Goal: Navigation & Orientation: Find specific page/section

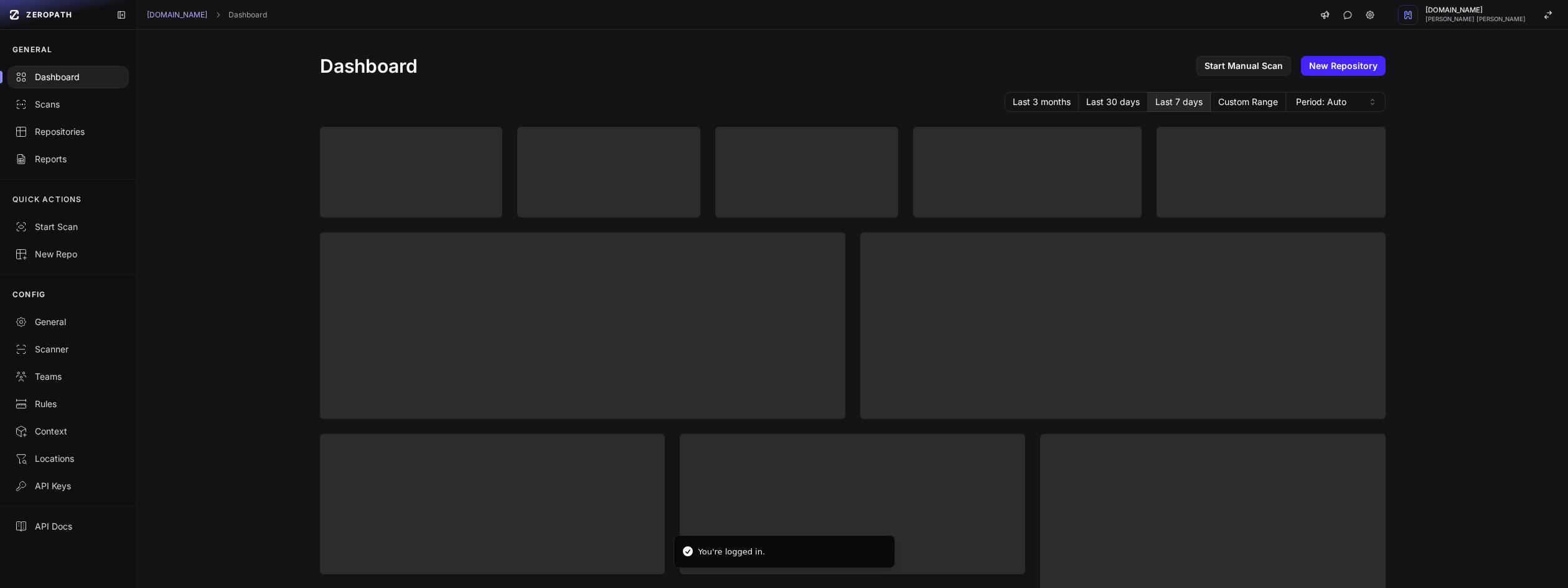
click at [908, 99] on div "Last 3 months Last 30 days Last 7 days Custom Range Period: Auto" at bounding box center [853, 102] width 1065 height 20
click at [51, 122] on link "Repositories" at bounding box center [68, 131] width 136 height 27
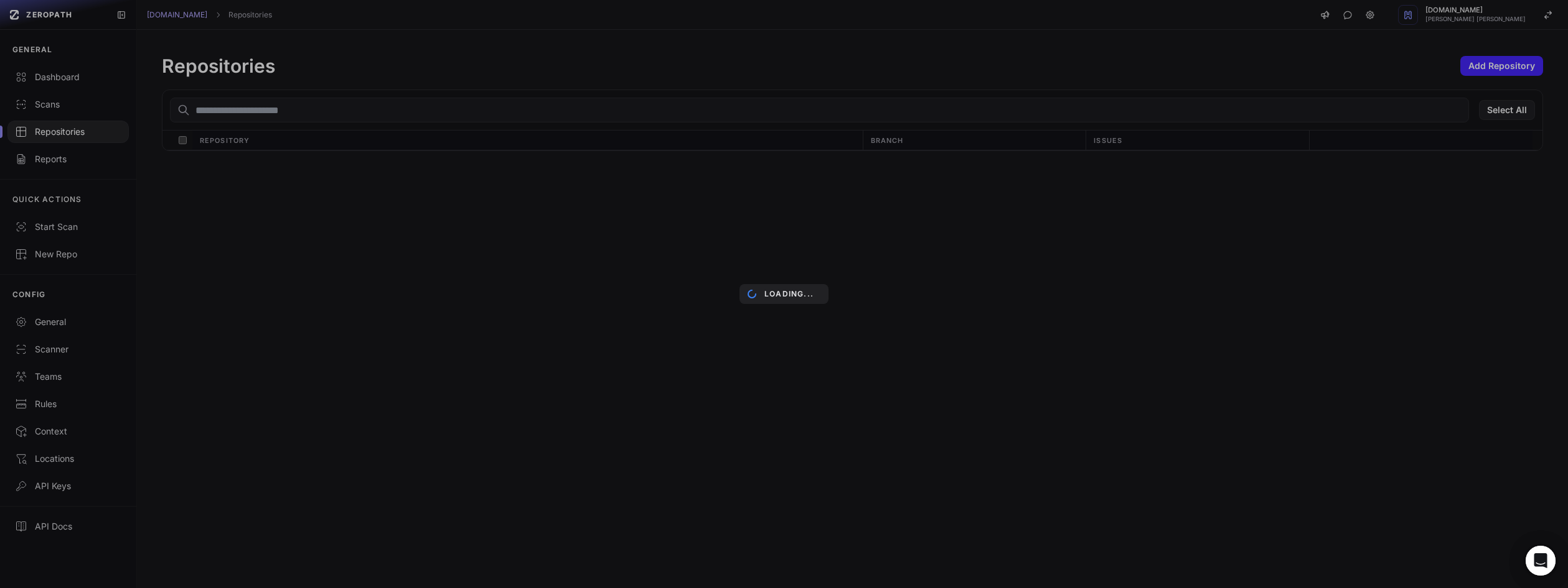
click at [329, 110] on div "Loading..." at bounding box center [784, 294] width 1568 height 588
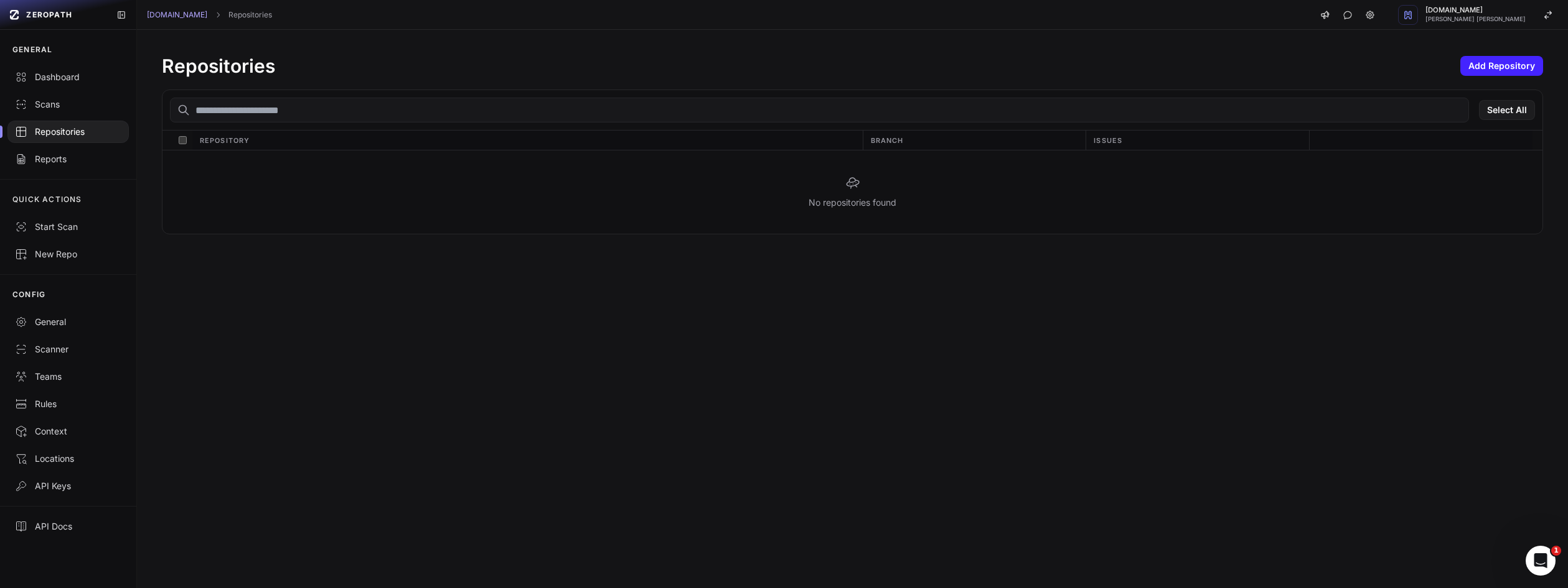
click at [286, 113] on input "text" at bounding box center [820, 110] width 1299 height 25
type input "********"
click at [174, 14] on link "[DOMAIN_NAME]" at bounding box center [177, 15] width 60 height 10
click at [68, 108] on div "Scans" at bounding box center [68, 105] width 106 height 13
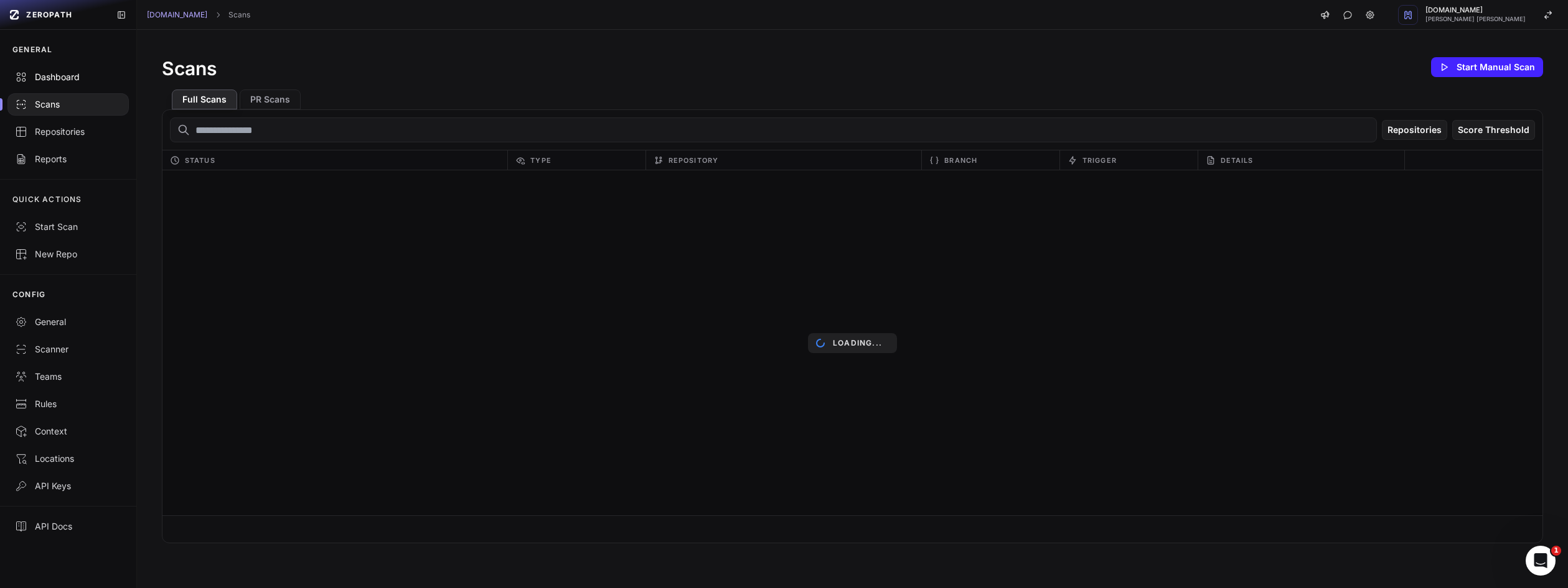
click at [59, 72] on div "Dashboard" at bounding box center [68, 78] width 106 height 13
